Goal: Find contact information: Obtain details needed to contact an individual or organization

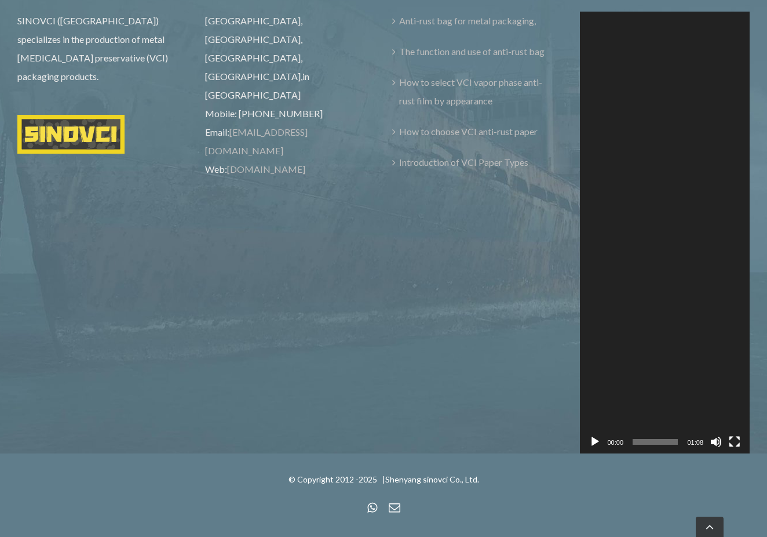
scroll to position [3548, 0]
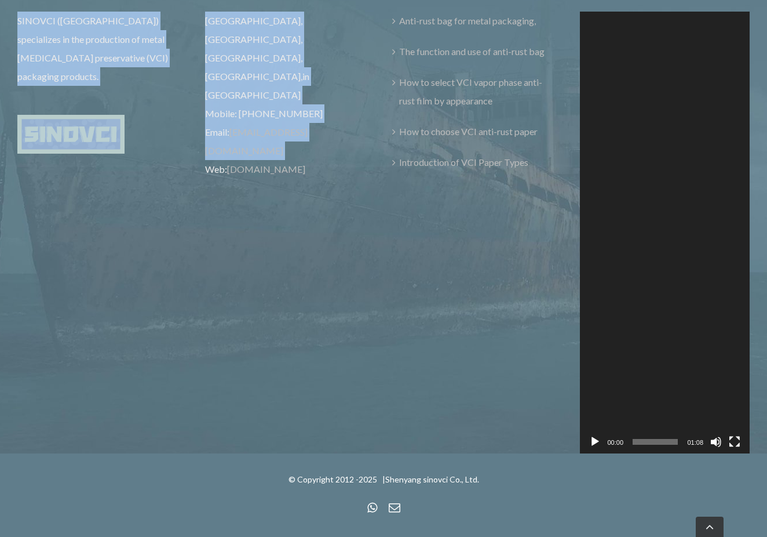
drag, startPoint x: 79, startPoint y: 139, endPoint x: 70, endPoint y: 158, distance: 20.7
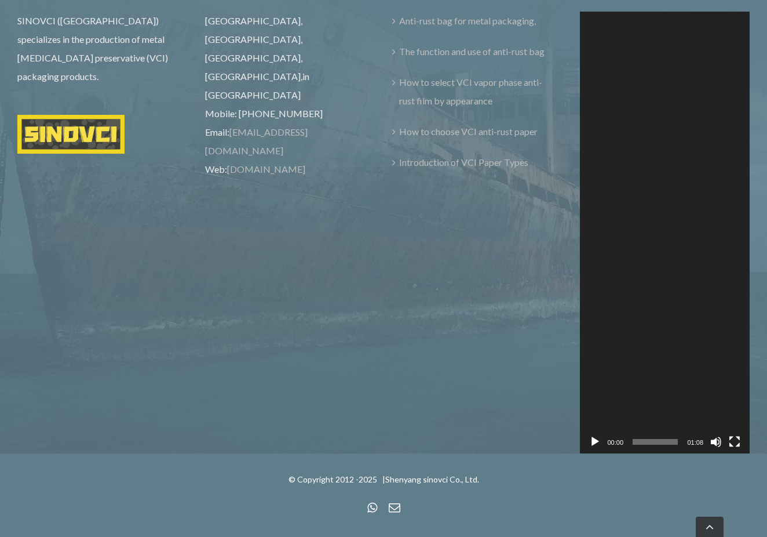
click at [83, 161] on div "ABOUT SINOVCI ([GEOGRAPHIC_DATA]) specializes in the production of metal [MEDIC…" at bounding box center [384, 208] width 750 height 489
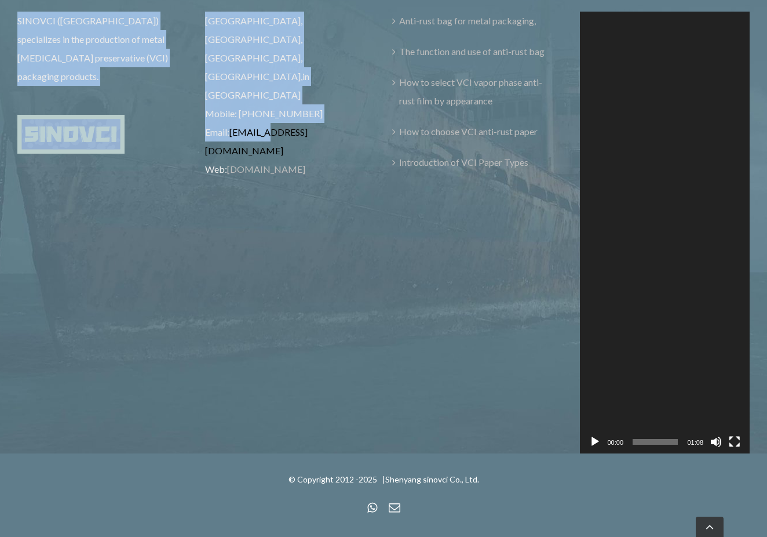
drag, startPoint x: 80, startPoint y: 139, endPoint x: 46, endPoint y: 140, distance: 34.2
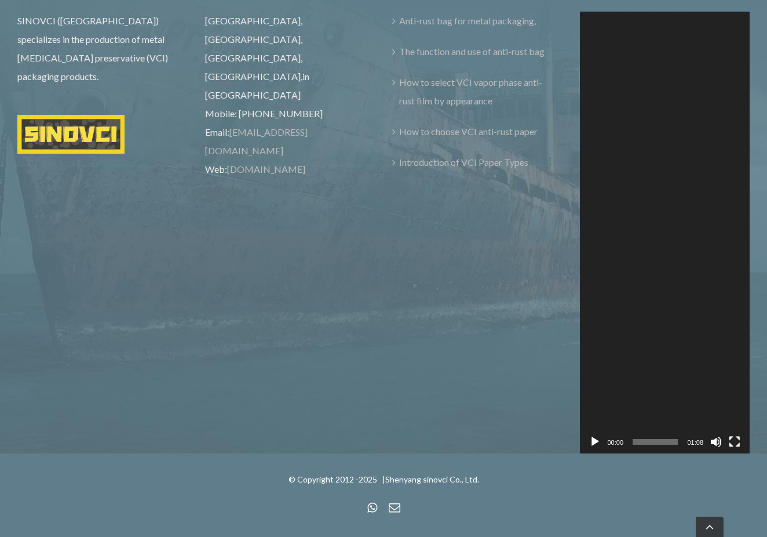
click at [74, 158] on div "ABOUT SINOVCI ([GEOGRAPHIC_DATA]) specializes in the production of metal [MEDIC…" at bounding box center [384, 208] width 750 height 489
drag, startPoint x: 13, startPoint y: 138, endPoint x: 77, endPoint y: 140, distance: 64.4
click at [205, 140] on p "Email: [EMAIL_ADDRESS][DOMAIN_NAME]" at bounding box center [290, 141] width 170 height 37
copy p "[EMAIL_ADDRESS][DOMAIN_NAME]"
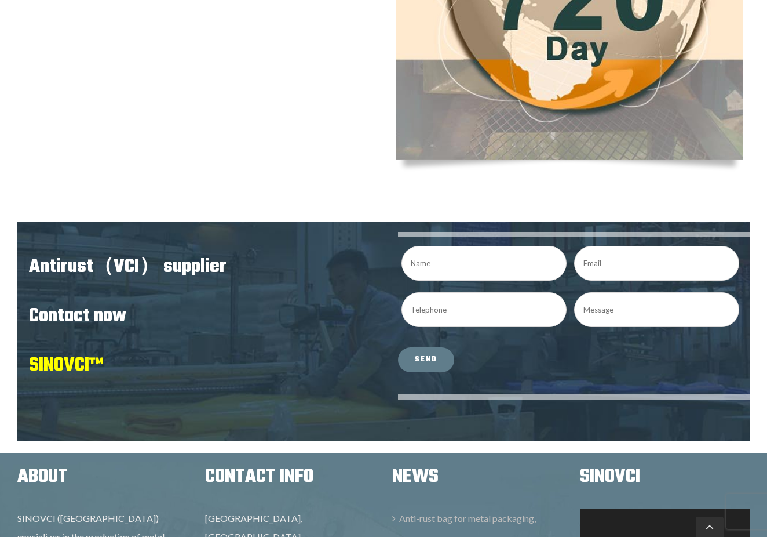
scroll to position [2428, 0]
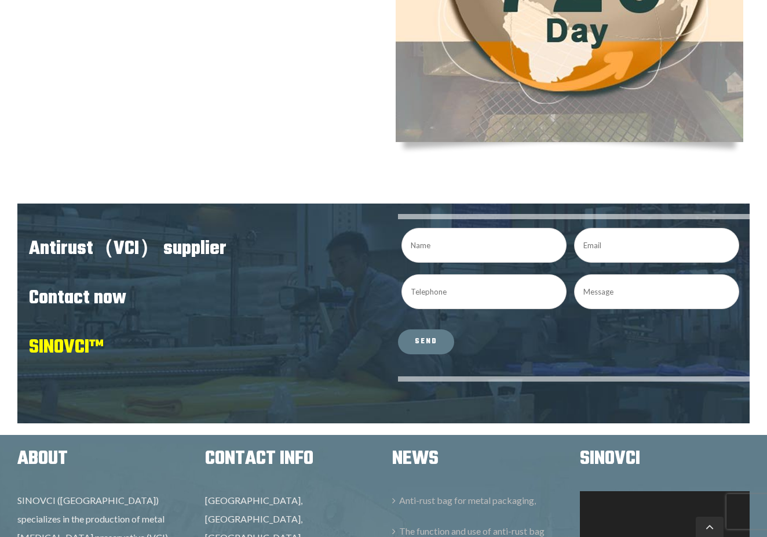
drag, startPoint x: 70, startPoint y: 280, endPoint x: 169, endPoint y: 279, distance: 99.1
copy span "SINOVCI"
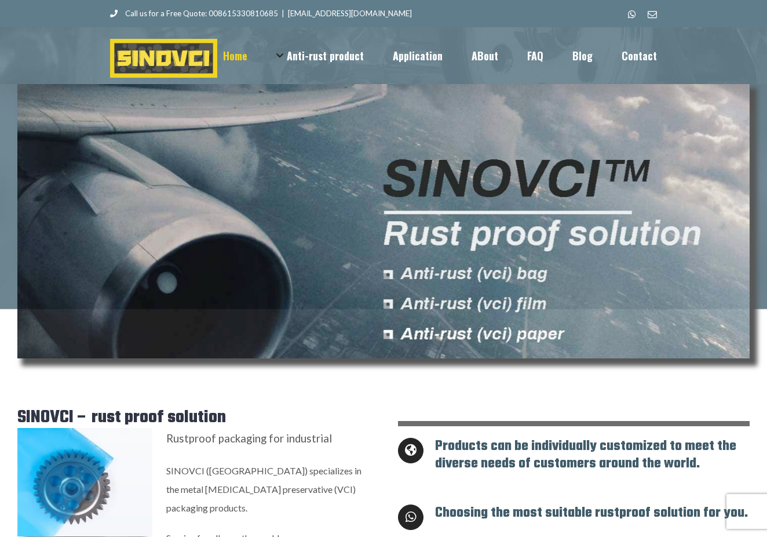
scroll to position [0, 0]
